Goal: Task Accomplishment & Management: Use online tool/utility

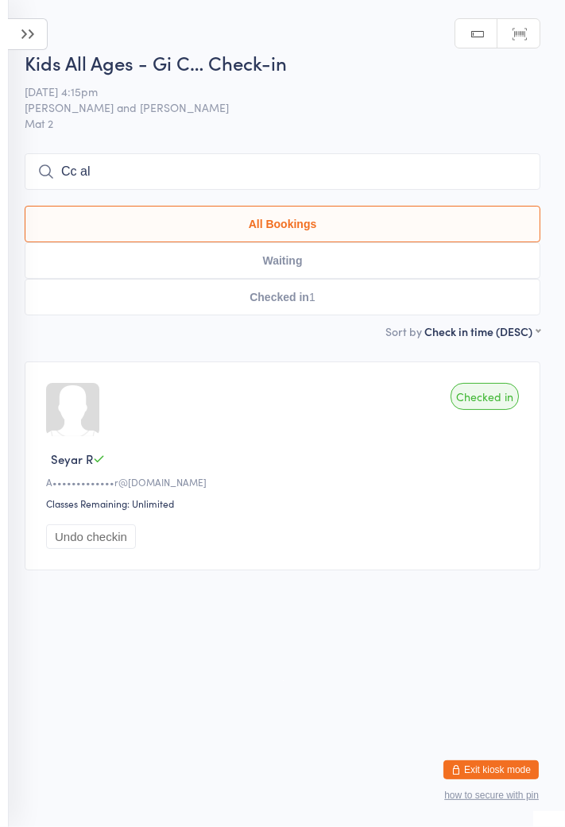
type input "[PERSON_NAME]"
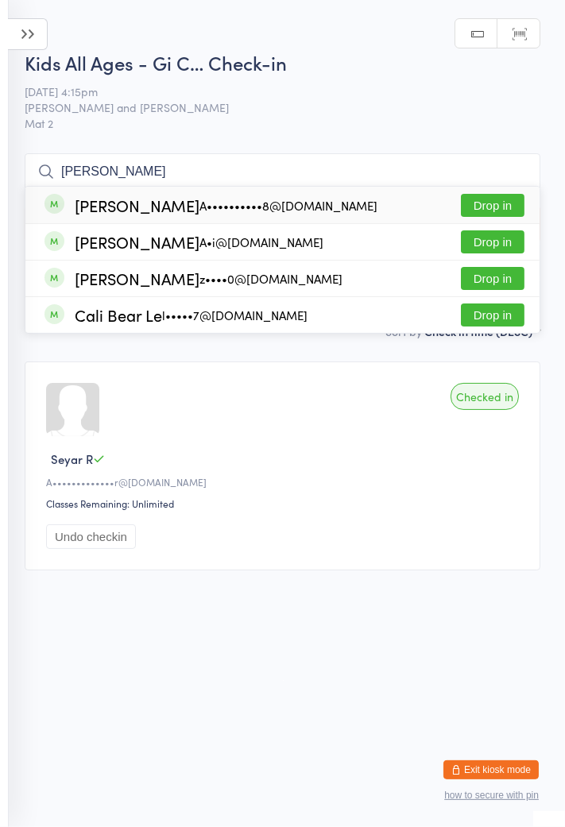
click at [530, 175] on input "[PERSON_NAME]" at bounding box center [282, 171] width 515 height 37
click at [504, 168] on input "[PERSON_NAME]" at bounding box center [282, 171] width 515 height 37
click at [509, 166] on input "[PERSON_NAME]" at bounding box center [282, 171] width 515 height 37
click at [517, 174] on input "[PERSON_NAME]" at bounding box center [282, 171] width 515 height 37
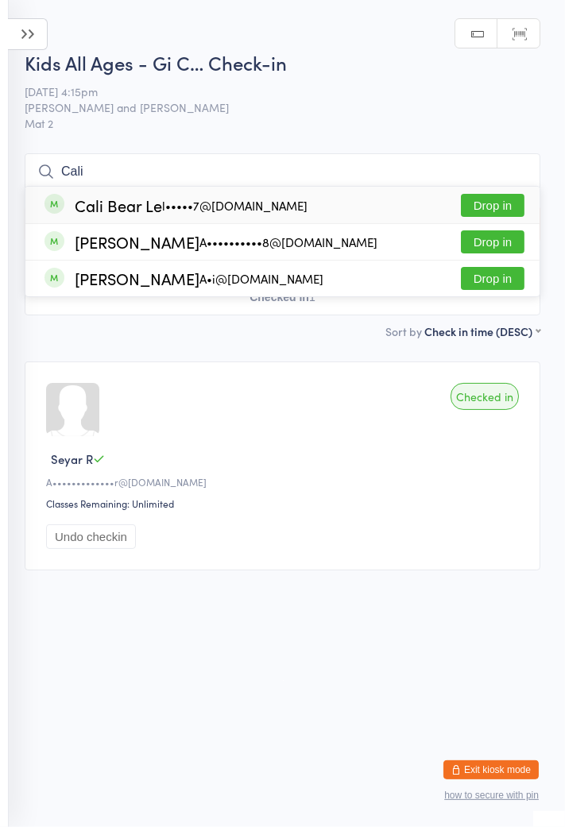
type input "Cali"
click at [534, 214] on div "Cali Bear Le l•••••7@[DOMAIN_NAME] Drop in" at bounding box center [282, 205] width 514 height 37
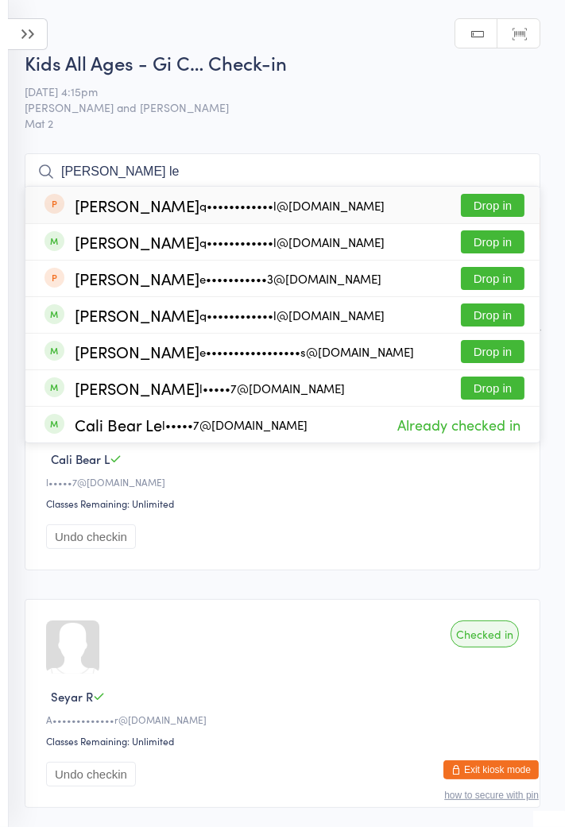
type input "[PERSON_NAME] le"
click at [499, 214] on button "Drop in" at bounding box center [493, 205] width 64 height 23
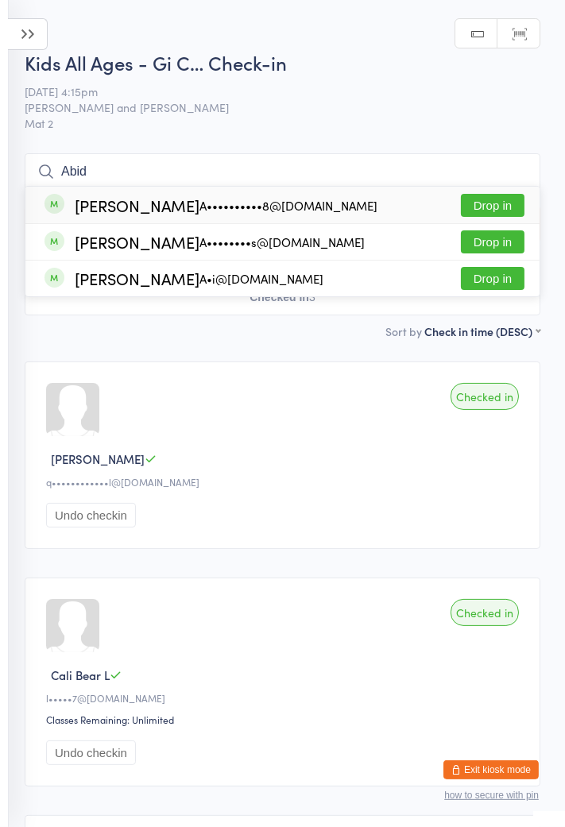
type input "Abid"
click at [331, 246] on div "[PERSON_NAME] A••••••••s@[DOMAIN_NAME] Drop in" at bounding box center [282, 242] width 514 height 36
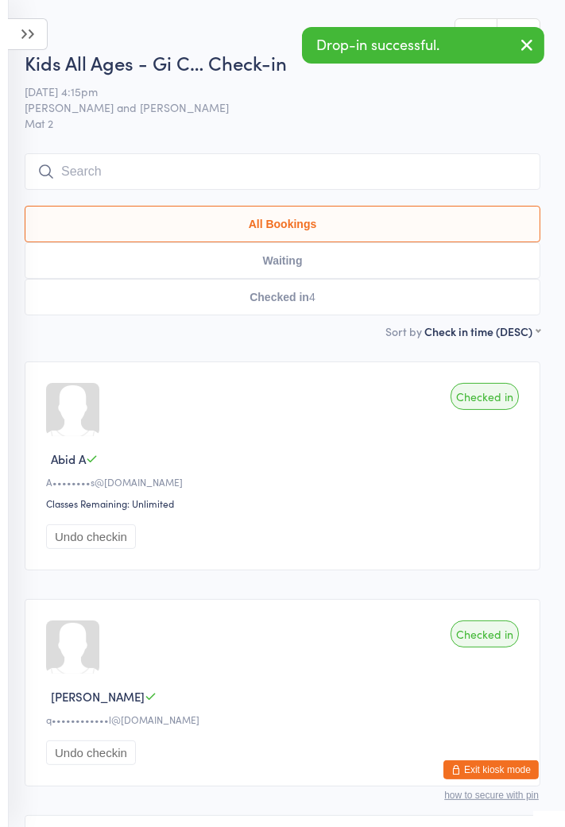
click at [148, 168] on input "search" at bounding box center [282, 171] width 515 height 37
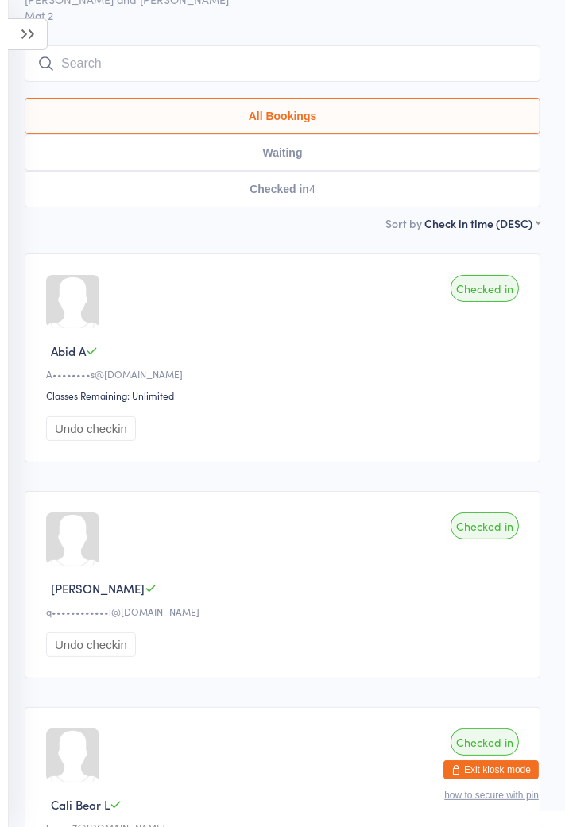
scroll to position [153, 0]
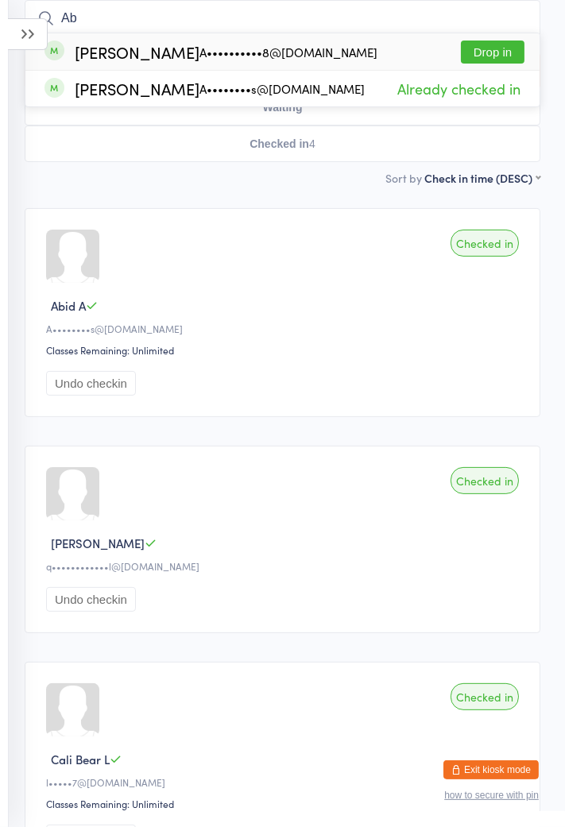
type input "A"
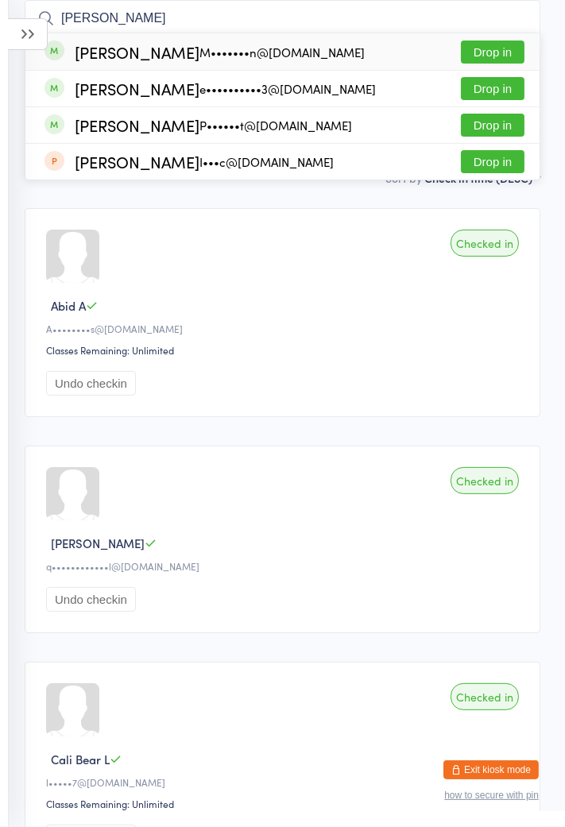
type input "[PERSON_NAME]"
click at [483, 60] on button "Drop in" at bounding box center [493, 52] width 64 height 23
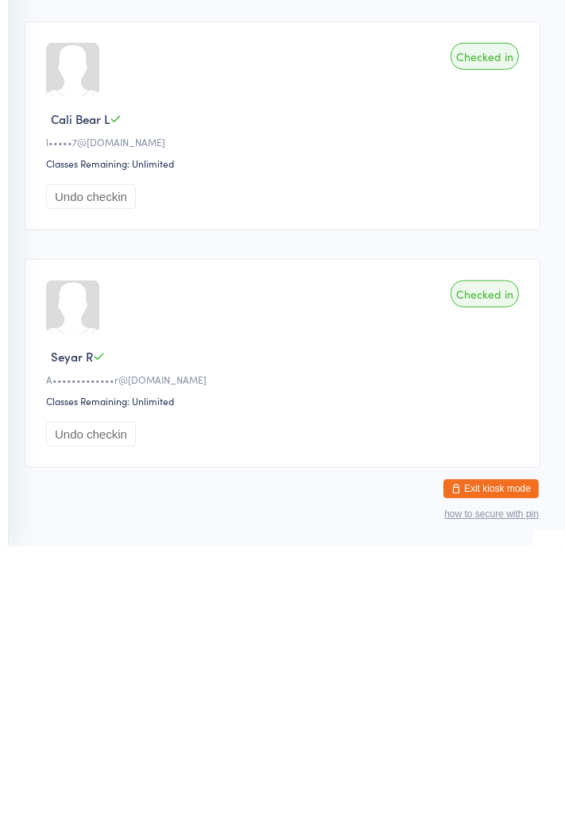
scroll to position [786, 0]
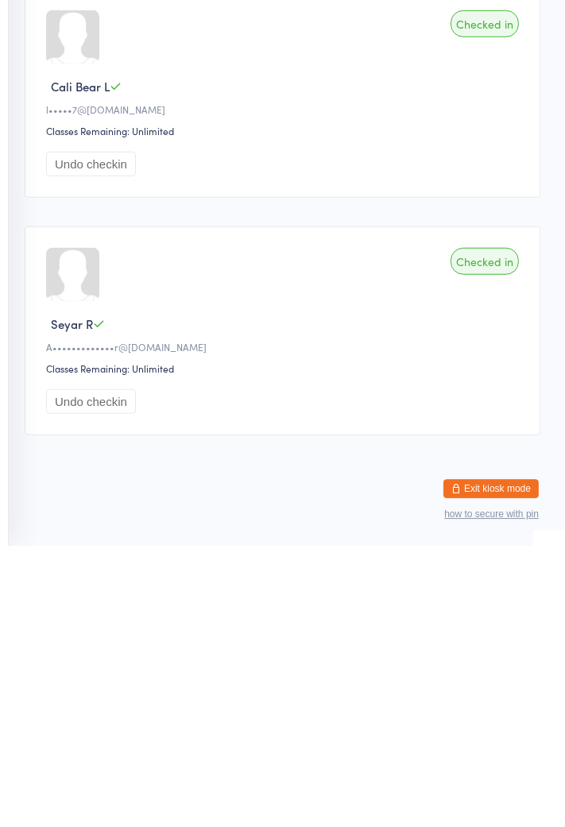
click at [18, 683] on div "Checked in [PERSON_NAME]•••••••n@[DOMAIN_NAME] Classes Remaining: Unlimited Und…" at bounding box center [282, 148] width 544 height 1166
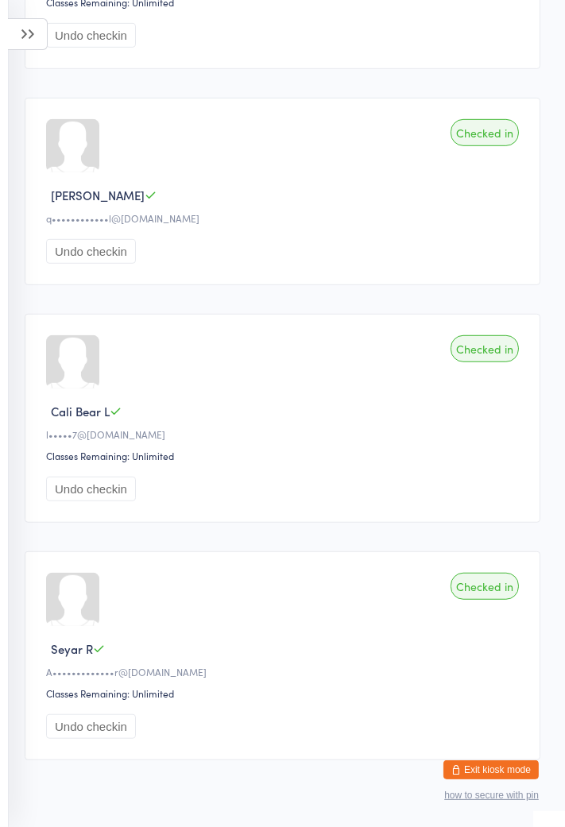
scroll to position [0, 0]
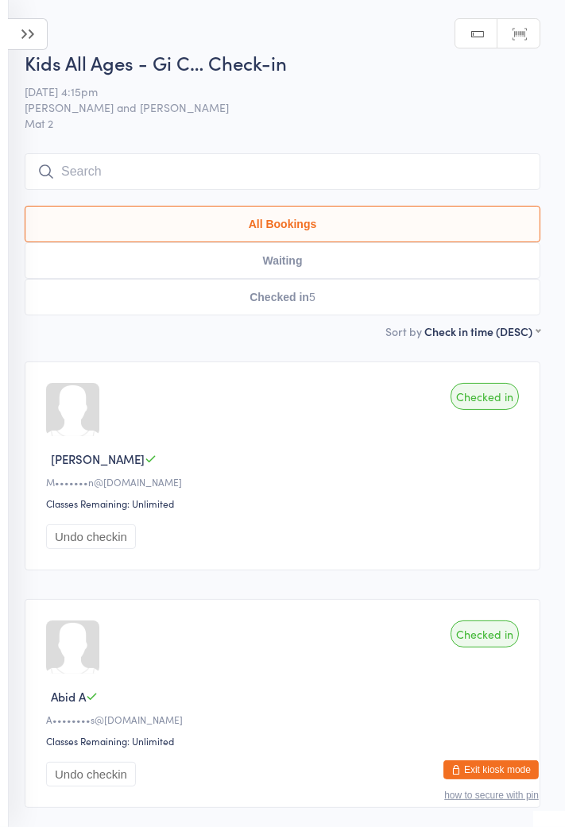
click at [485, 178] on input "search" at bounding box center [282, 171] width 515 height 37
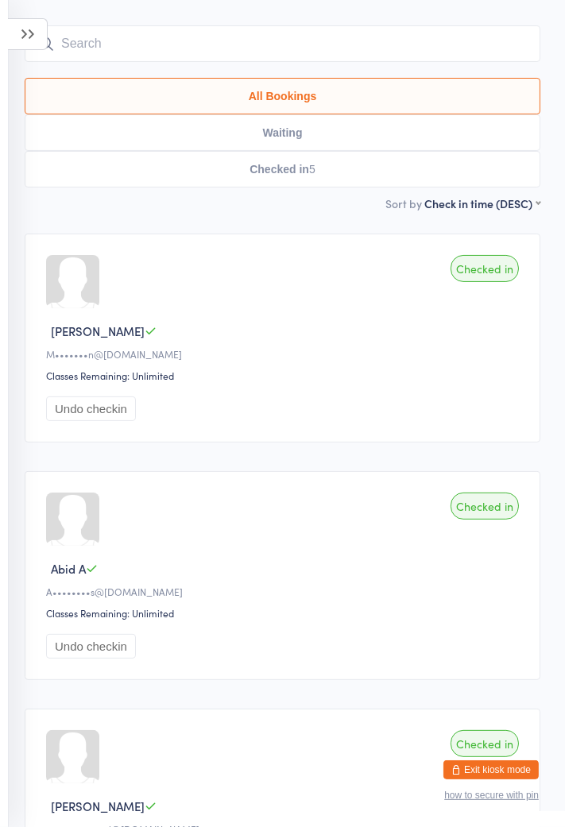
scroll to position [153, 0]
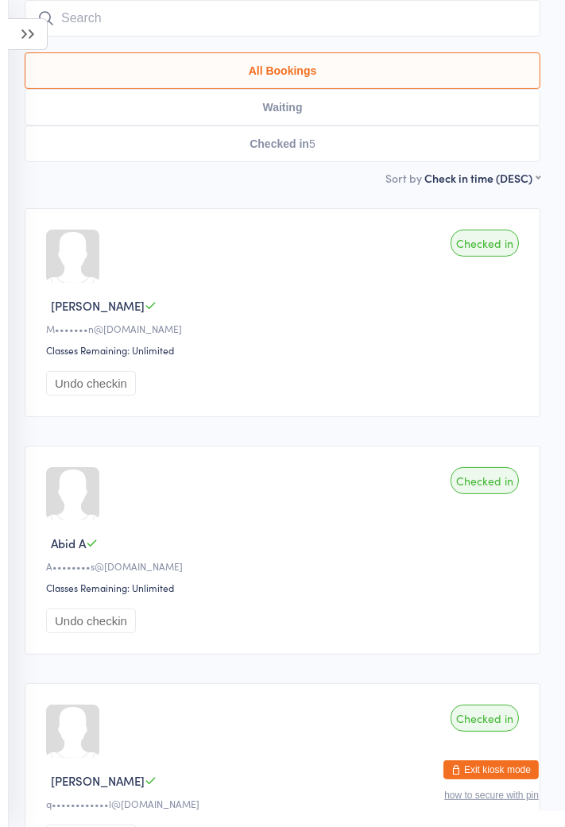
type input "Jayde"
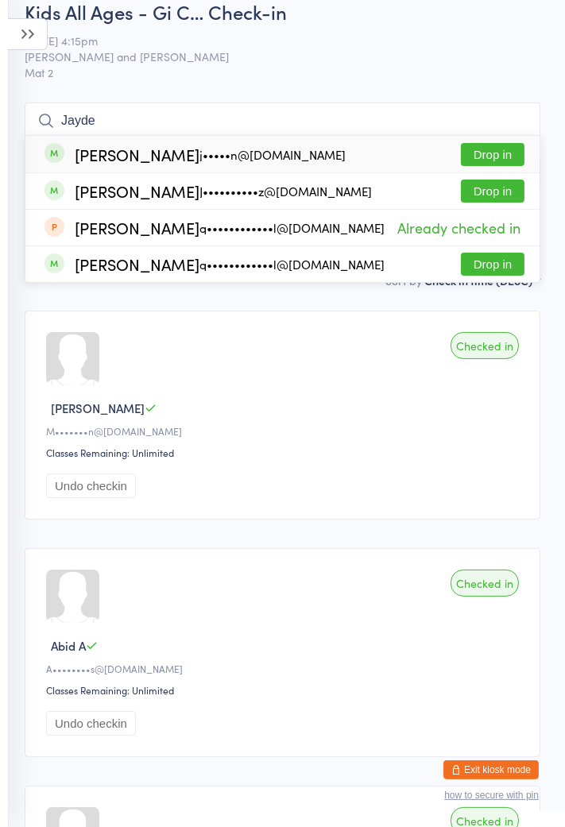
scroll to position [52, 0]
click at [521, 118] on input "Jayde" at bounding box center [282, 120] width 515 height 37
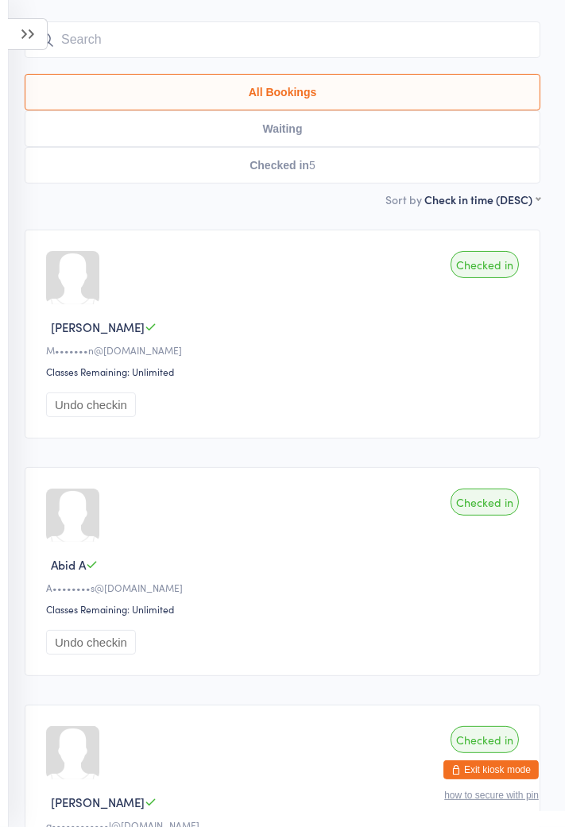
scroll to position [153, 0]
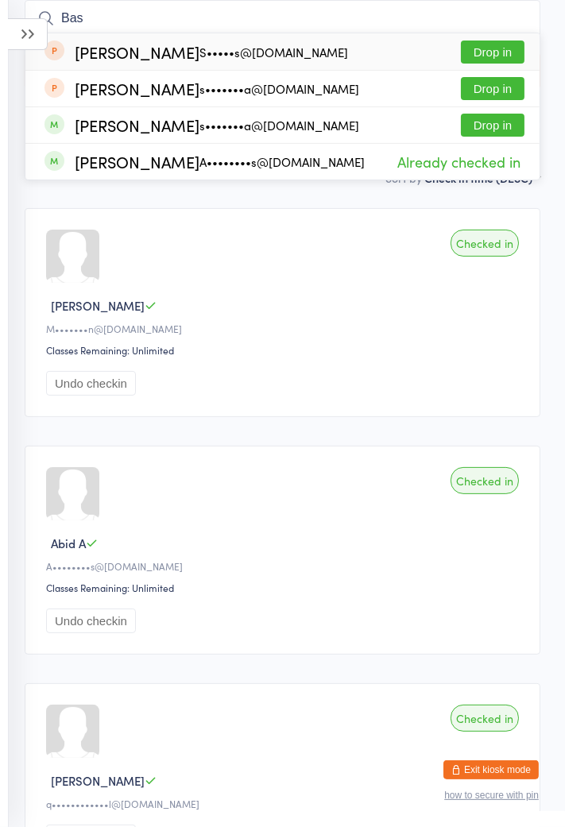
type input "Bas"
click at [261, 95] on div "Bassam Youchaa s•••••••a@hotmail.com" at bounding box center [201, 88] width 315 height 17
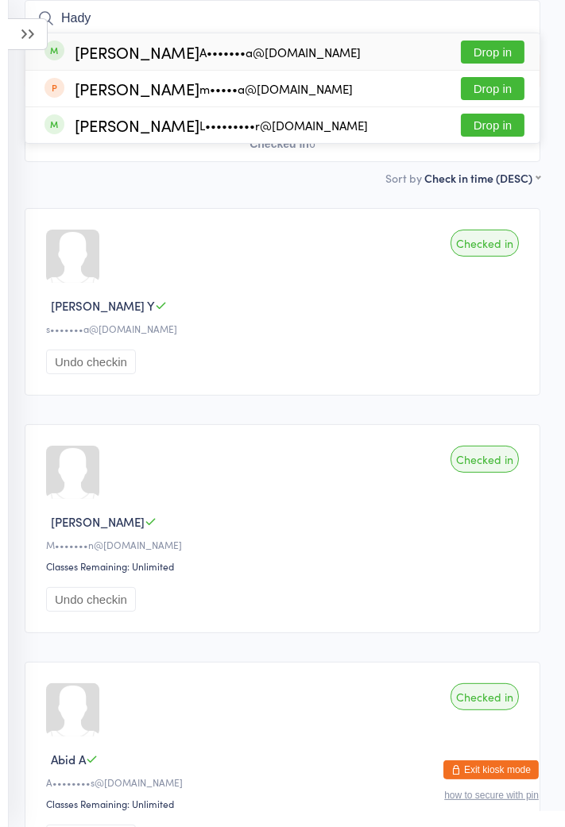
type input "Hady"
click at [489, 43] on button "Drop in" at bounding box center [493, 52] width 64 height 23
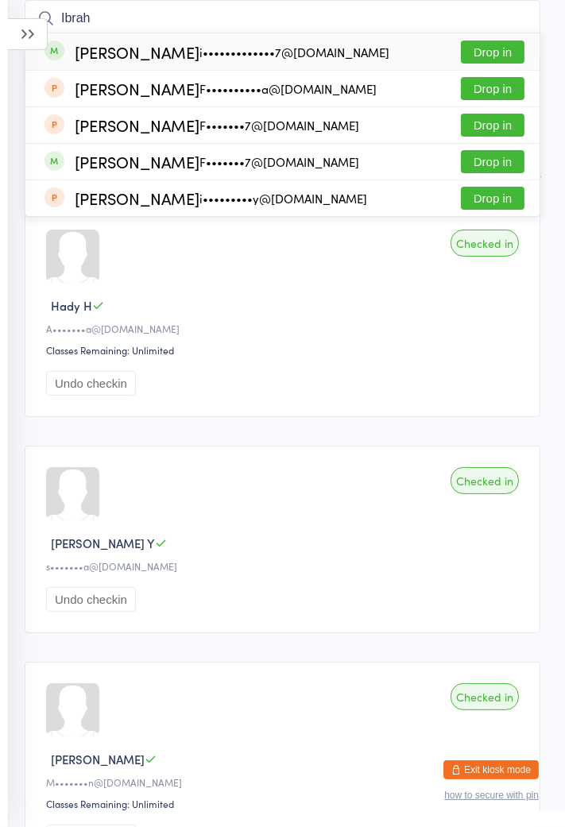
type input "Ibrah"
click at [496, 133] on button "Drop in" at bounding box center [493, 125] width 64 height 23
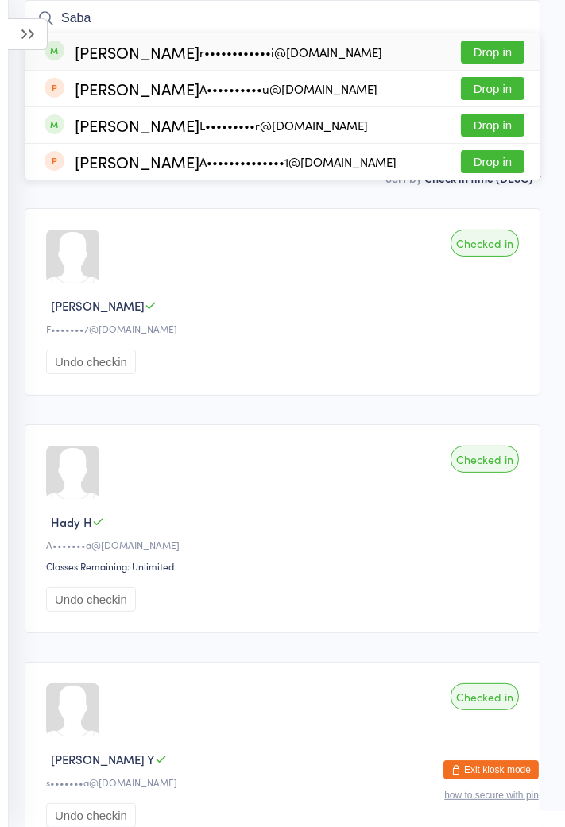
type input "Saba"
click at [492, 50] on button "Drop in" at bounding box center [493, 52] width 64 height 23
